Goal: Task Accomplishment & Management: Manage account settings

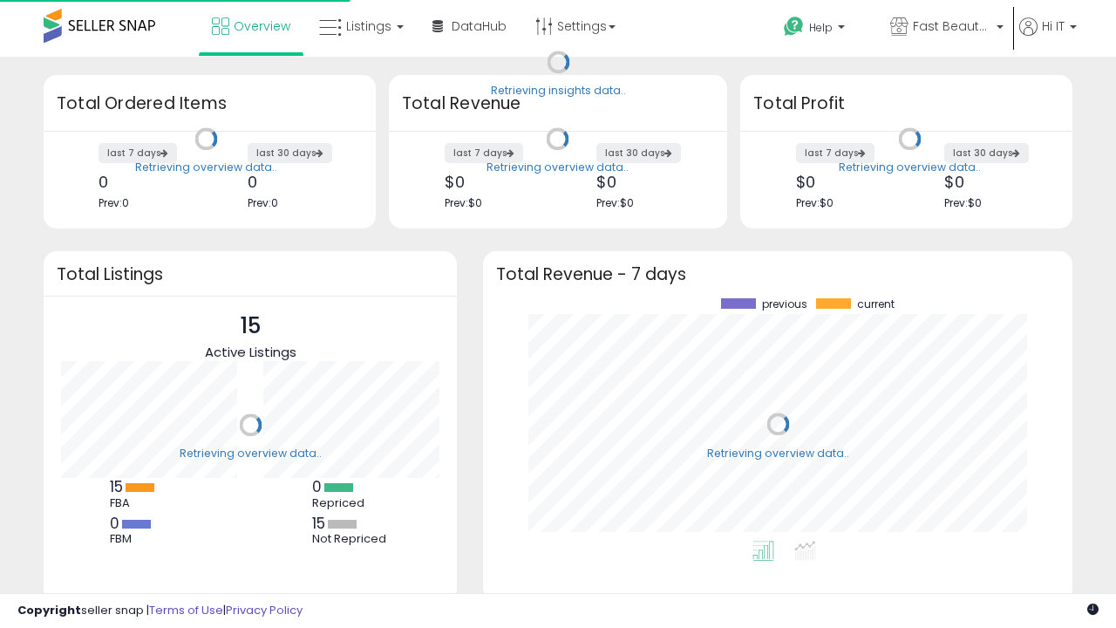
scroll to position [242, 555]
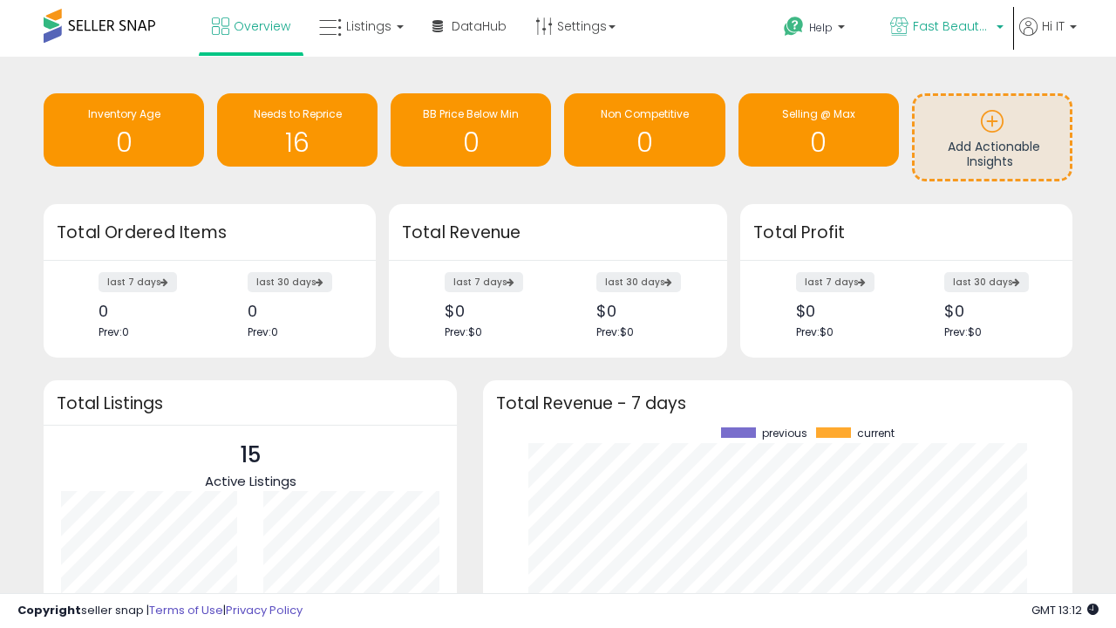
click at [945, 28] on span "Fast Beauty ([GEOGRAPHIC_DATA])" at bounding box center [952, 25] width 78 height 17
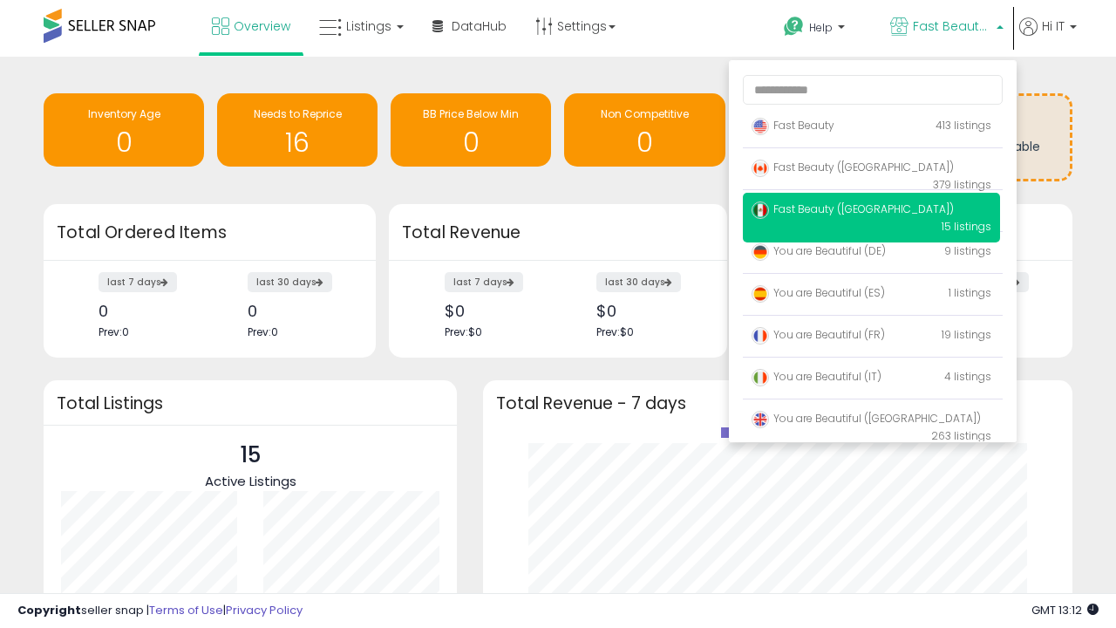
click at [871, 212] on span "Fast Beauty ([GEOGRAPHIC_DATA])" at bounding box center [853, 208] width 202 height 15
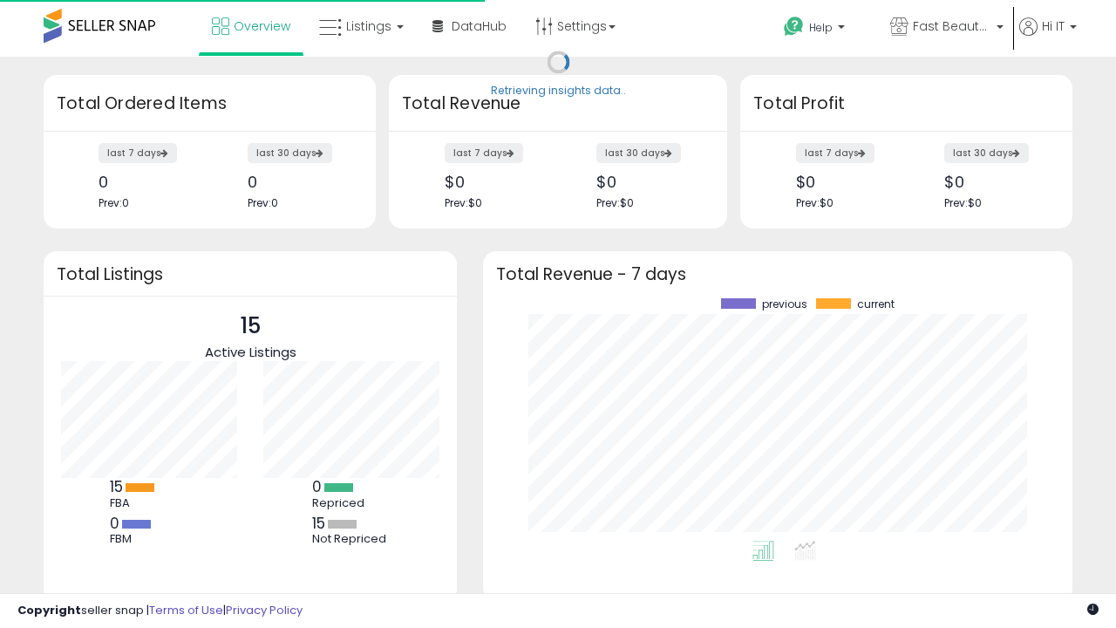
scroll to position [242, 555]
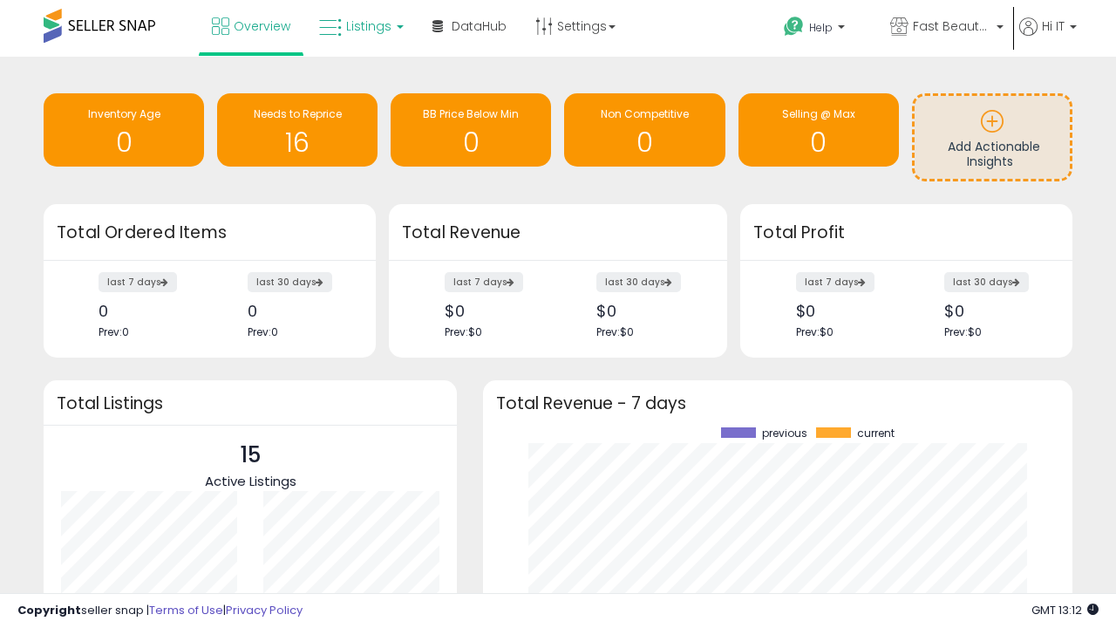
click at [359, 26] on span "Listings" at bounding box center [368, 25] width 45 height 17
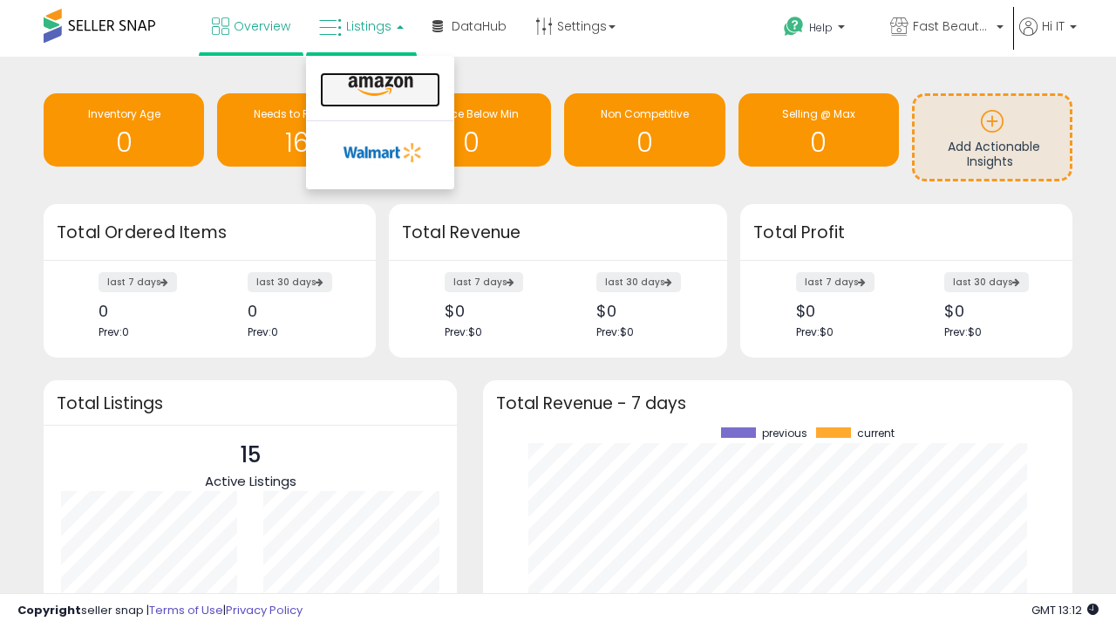
click at [378, 86] on icon at bounding box center [381, 86] width 76 height 23
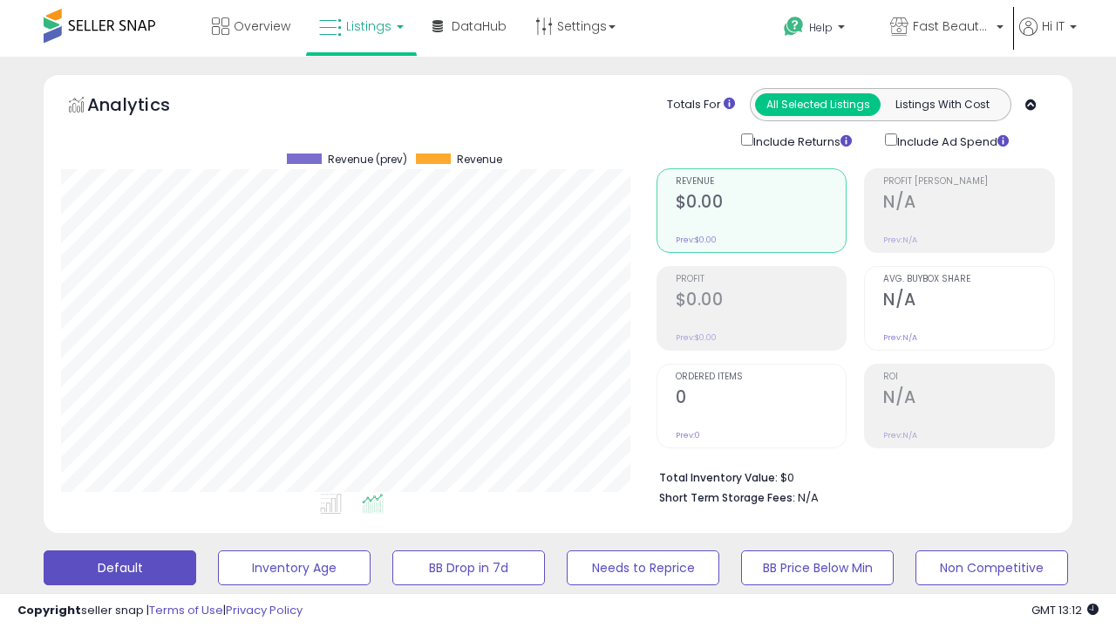
scroll to position [338, 0]
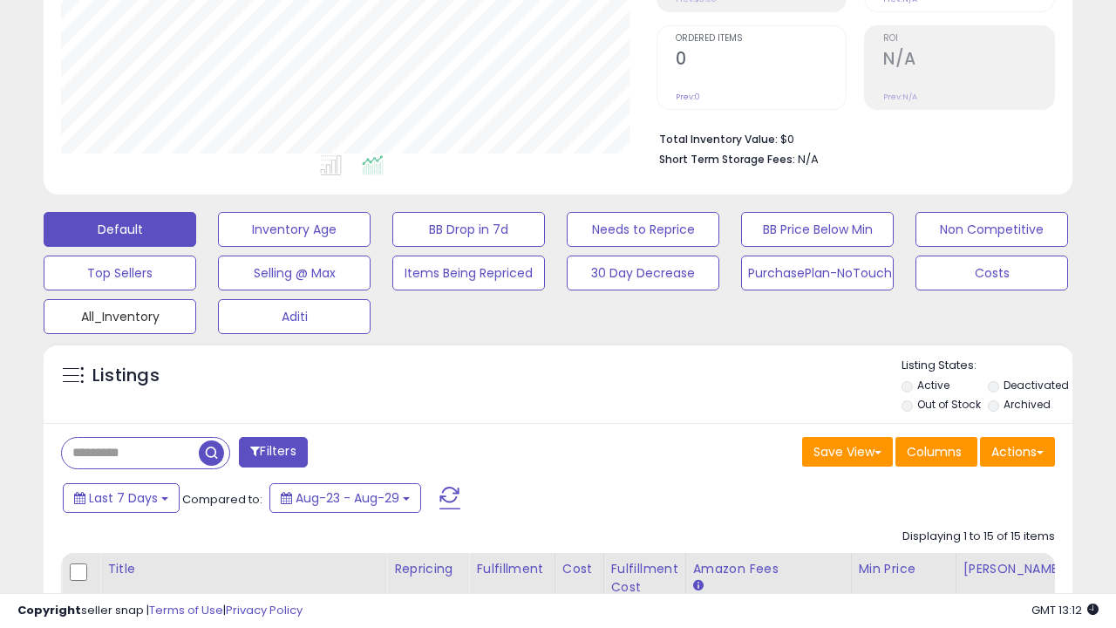
click at [119, 313] on button "All_Inventory" at bounding box center [120, 316] width 153 height 35
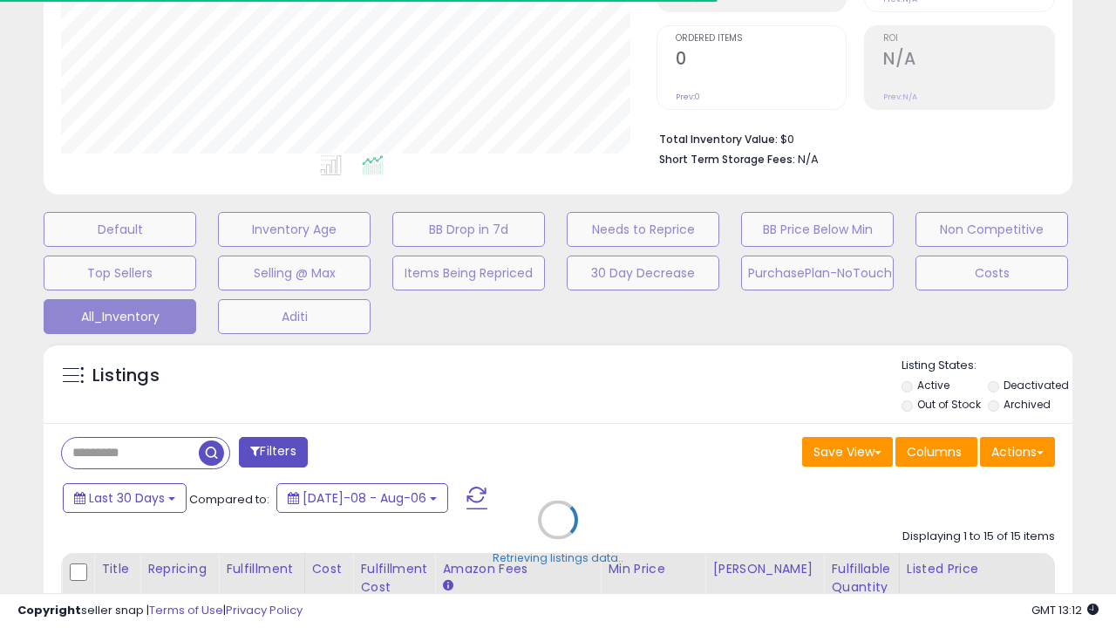
scroll to position [485, 0]
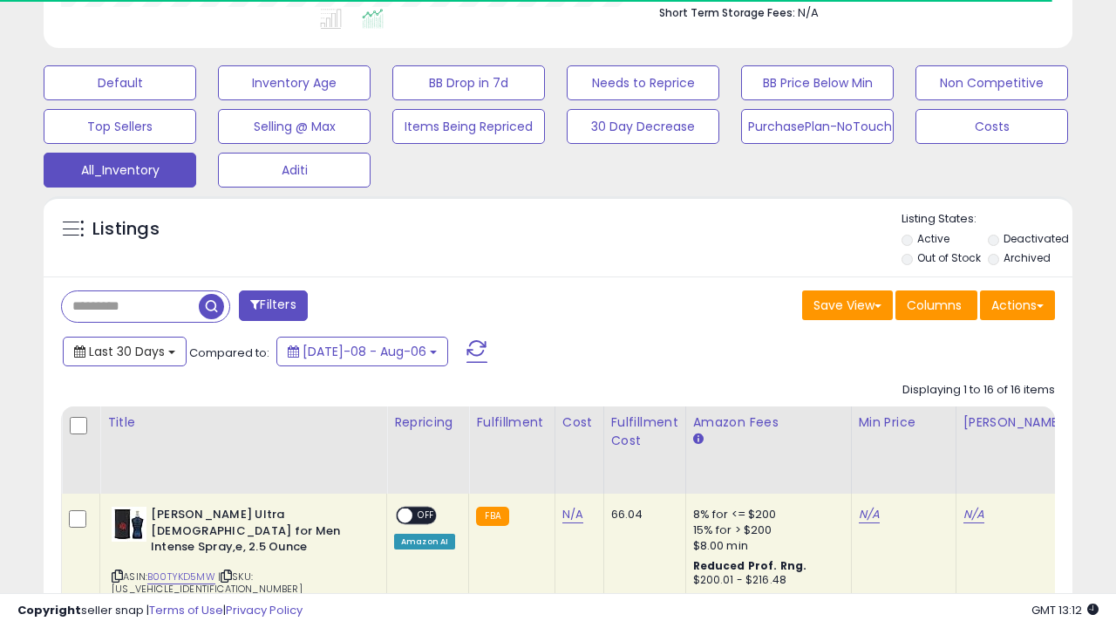
click at [111, 343] on span "Last 30 Days" at bounding box center [127, 351] width 76 height 17
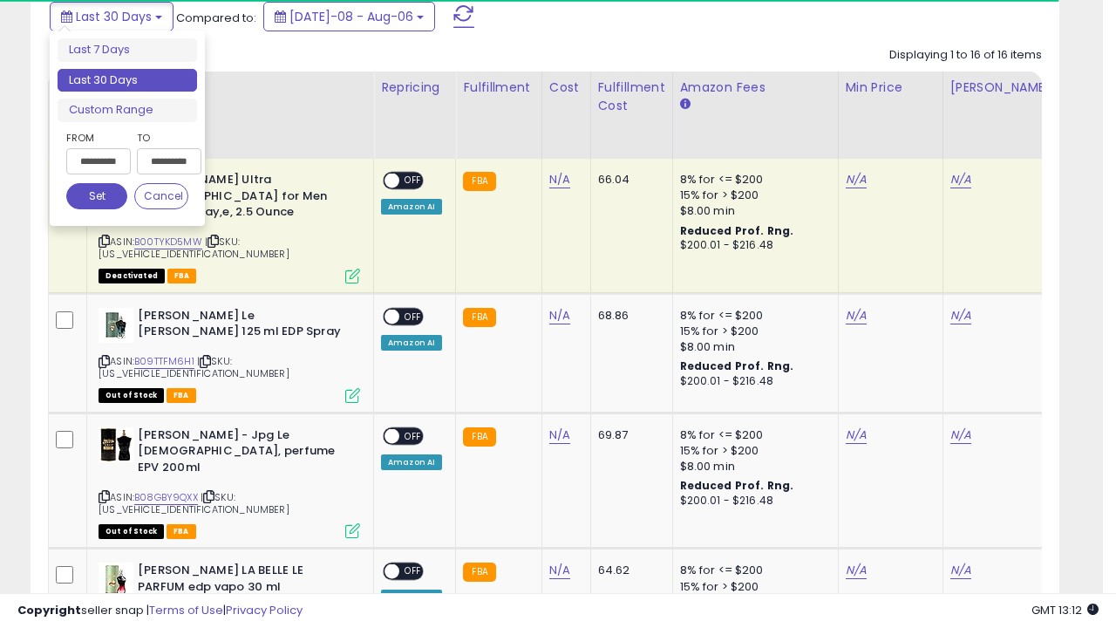
click at [127, 80] on li "Last 30 Days" at bounding box center [128, 81] width 140 height 24
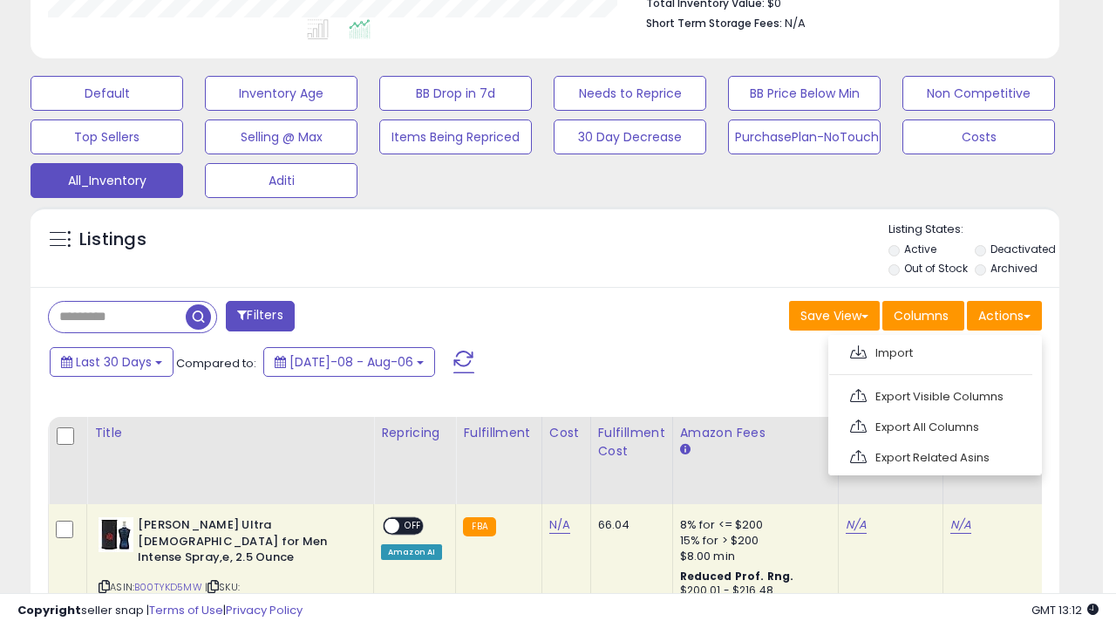
click at [933, 425] on link "Export All Columns" at bounding box center [933, 426] width 191 height 27
